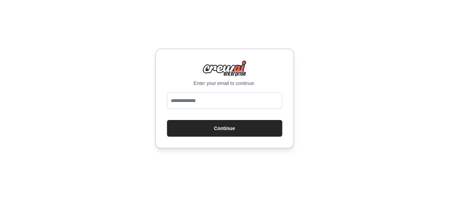
type input "**********"
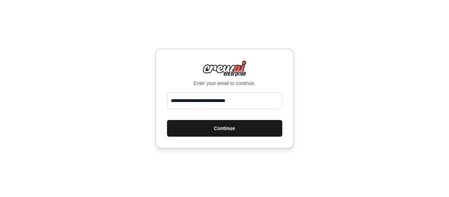
click at [227, 129] on button "Continue" at bounding box center [224, 128] width 115 height 17
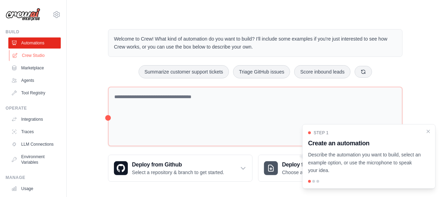
click at [30, 55] on link "Crew Studio" at bounding box center [35, 55] width 52 height 11
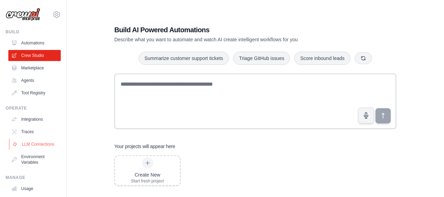
click at [31, 150] on link "LLM Connections" at bounding box center [35, 144] width 52 height 11
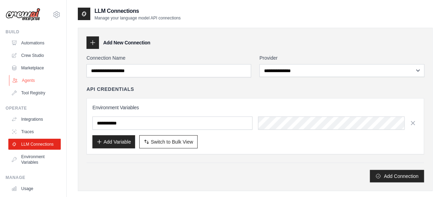
click at [26, 81] on link "Agents" at bounding box center [35, 80] width 52 height 11
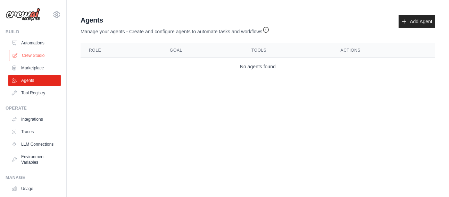
click at [41, 54] on link "Crew Studio" at bounding box center [35, 55] width 52 height 11
